Goal: Navigation & Orientation: Find specific page/section

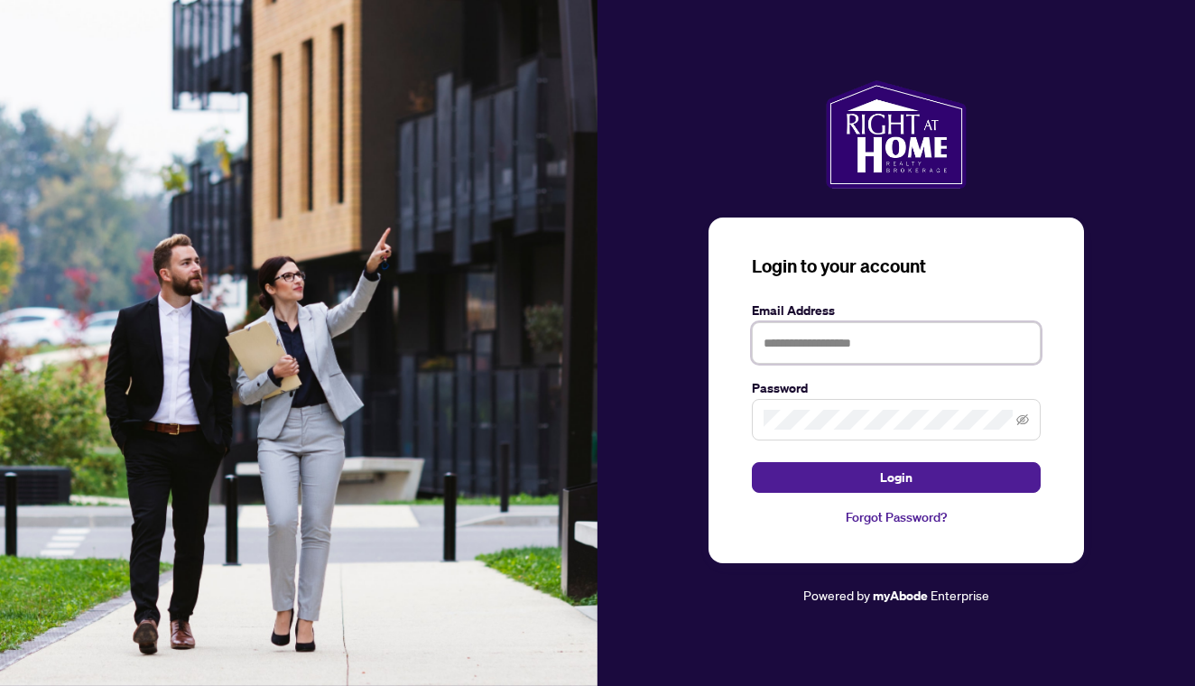
type input "**********"
click at [896, 478] on button "Login" at bounding box center [896, 477] width 289 height 31
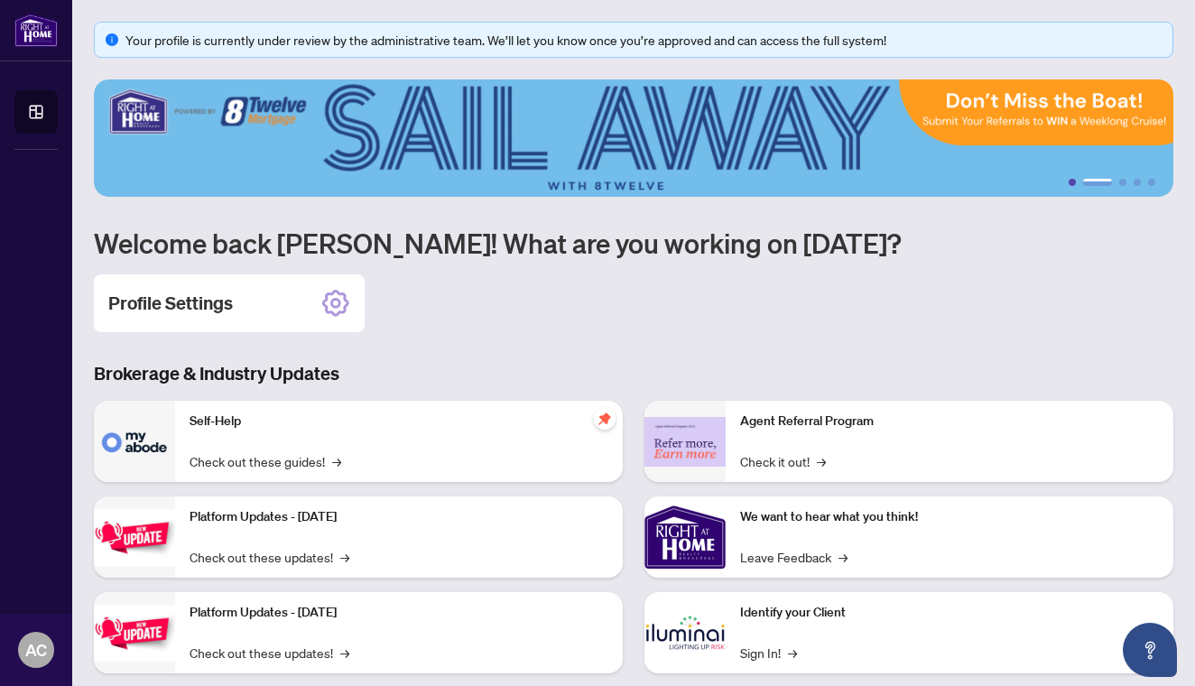
click at [1071, 181] on button "1" at bounding box center [1072, 182] width 7 height 7
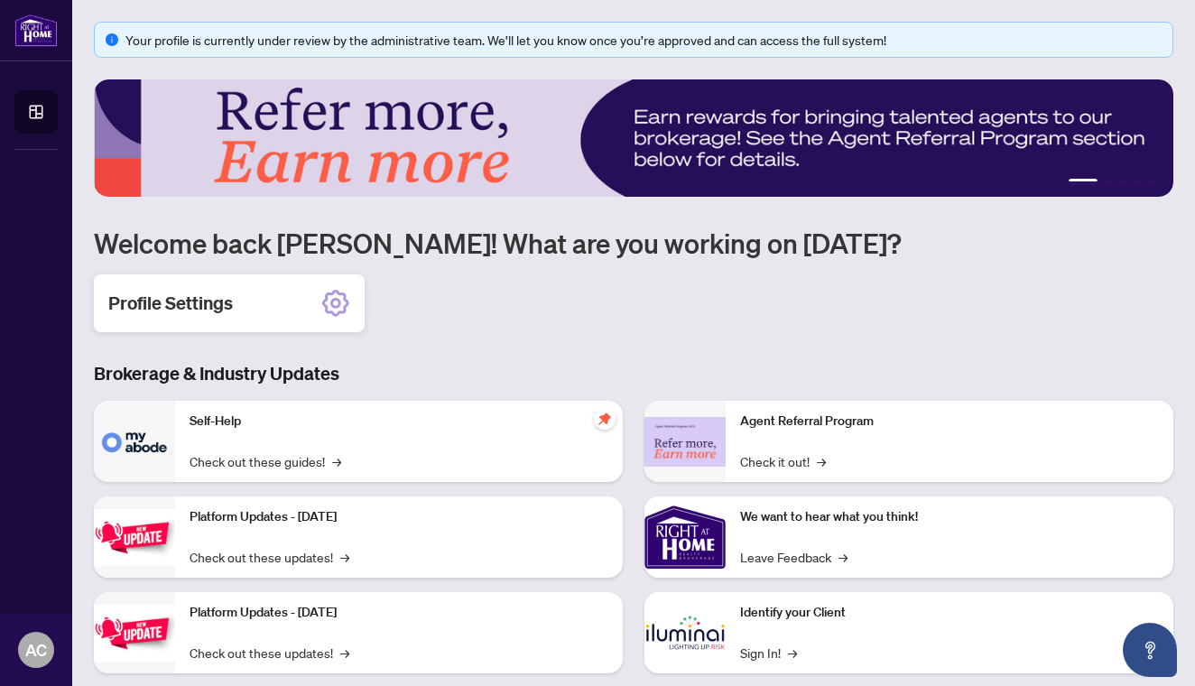
click at [256, 303] on div "Profile Settings" at bounding box center [229, 303] width 271 height 58
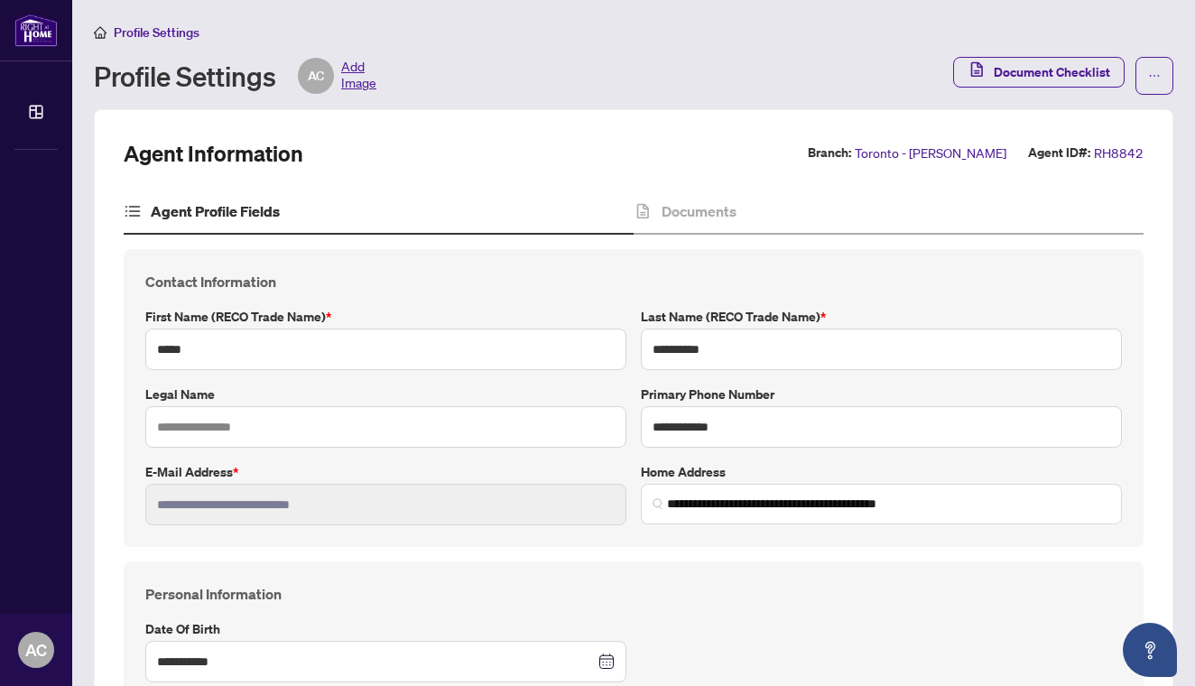
click at [159, 33] on span "Profile Settings" at bounding box center [157, 32] width 86 height 16
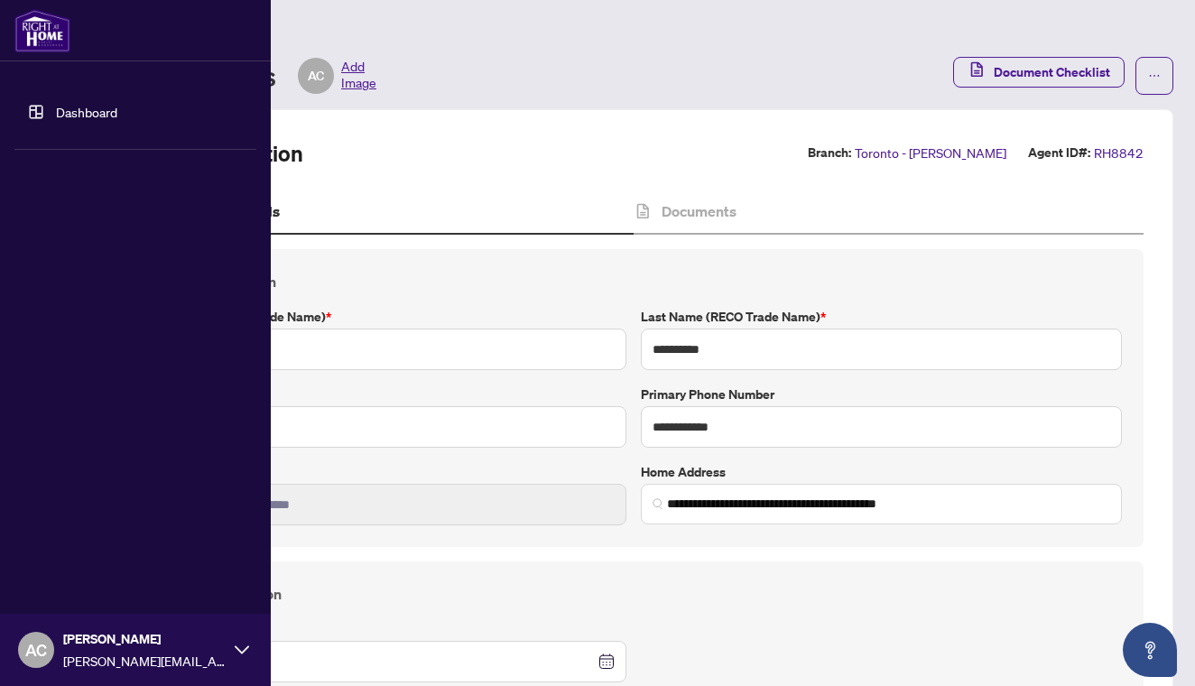
click at [44, 25] on img at bounding box center [42, 30] width 56 height 43
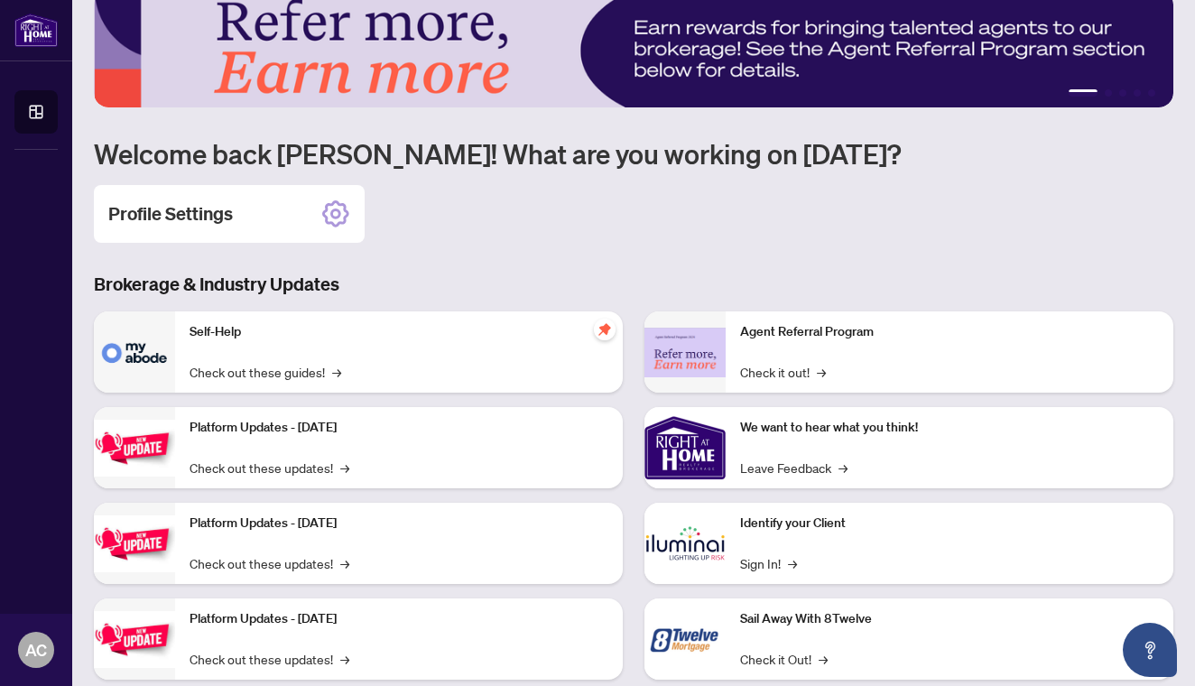
scroll to position [128, 0]
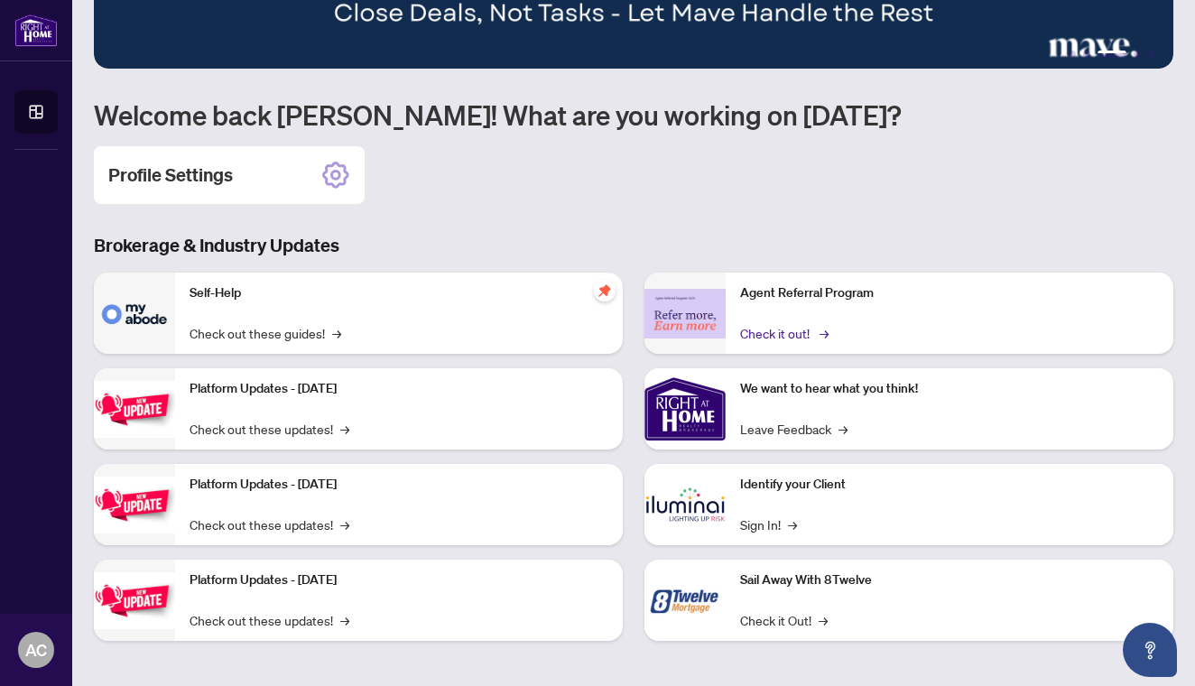
click at [787, 329] on link "Check it out! →" at bounding box center [783, 333] width 86 height 20
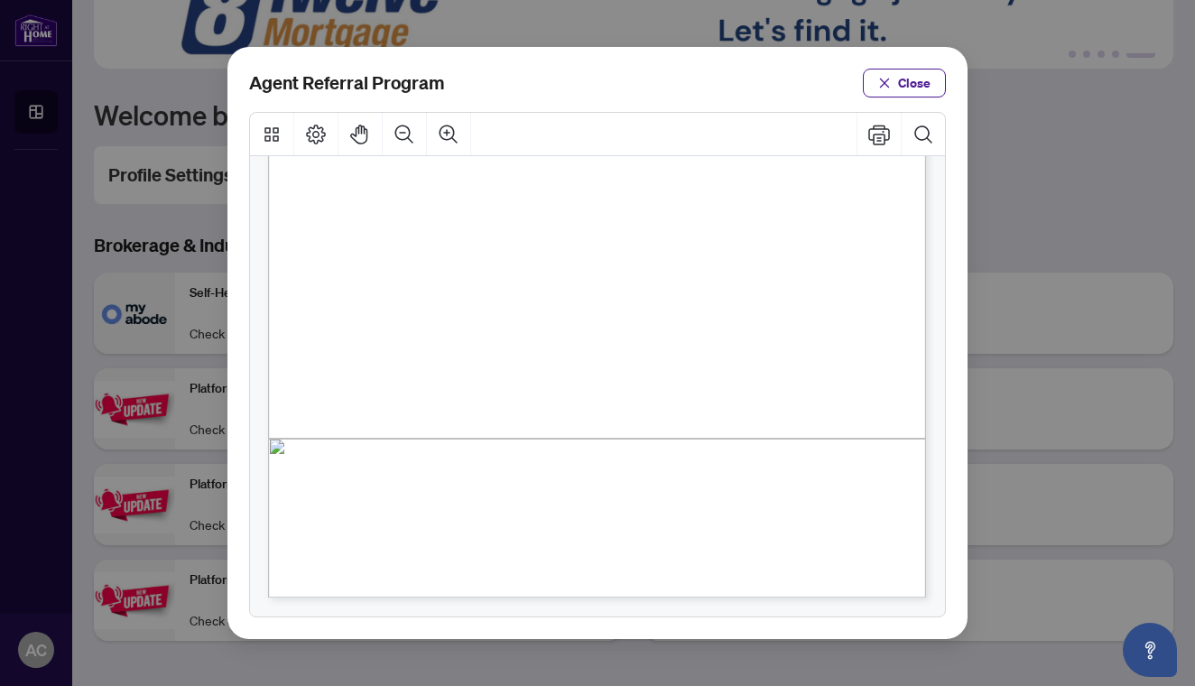
scroll to position [428, 0]
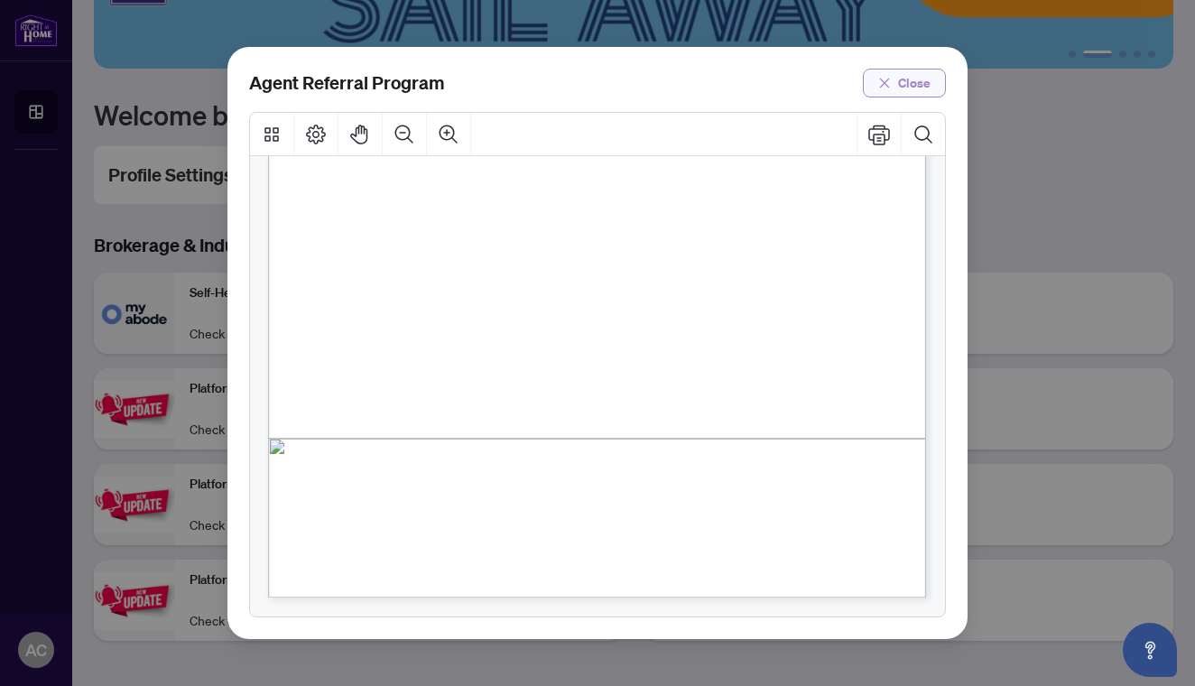
click at [887, 85] on icon "close" at bounding box center [884, 83] width 13 height 13
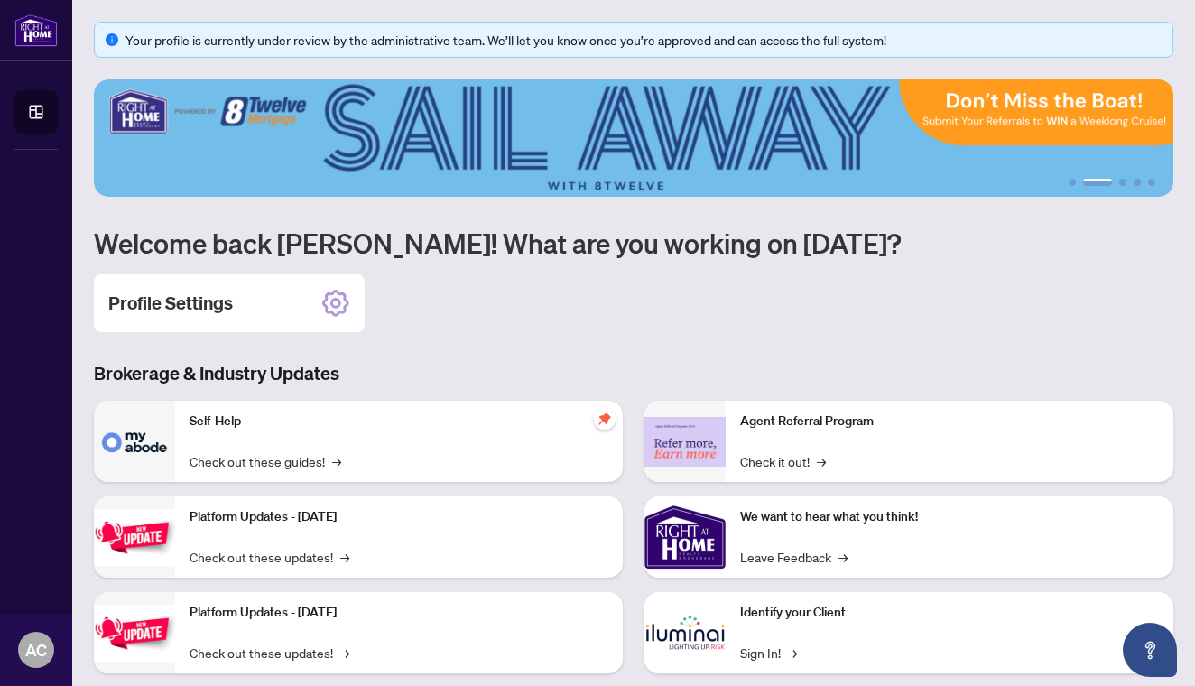
scroll to position [0, 0]
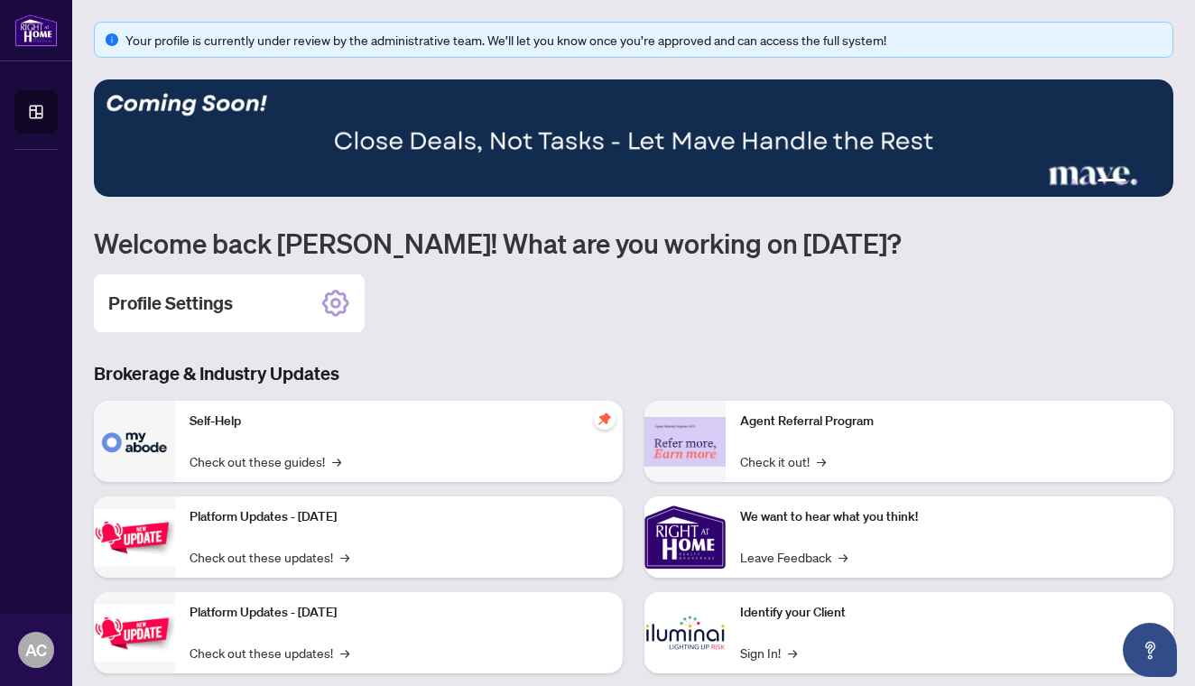
click at [610, 161] on img at bounding box center [634, 137] width 1080 height 117
